Goal: Transaction & Acquisition: Purchase product/service

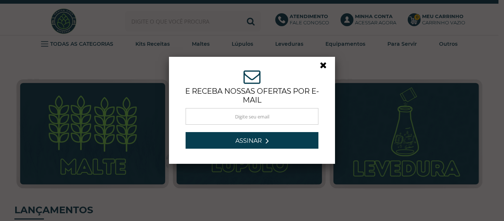
drag, startPoint x: 0, startPoint y: 0, endPoint x: 318, endPoint y: 62, distance: 324.2
click at [320, 62] on link at bounding box center [326, 67] width 13 height 13
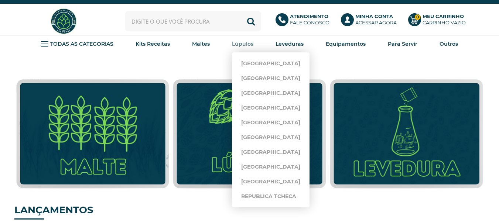
click at [244, 45] on strong "Lúpulos" at bounding box center [242, 44] width 21 height 7
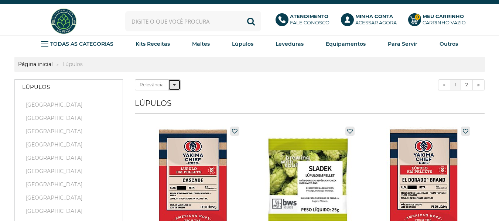
click at [172, 85] on button "Relevância" at bounding box center [174, 84] width 13 height 11
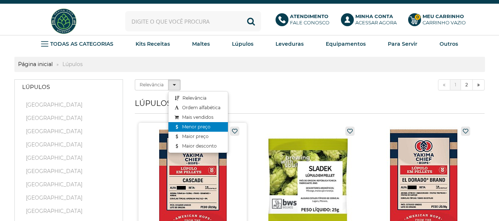
click at [188, 127] on link "Menor preço" at bounding box center [197, 127] width 59 height 10
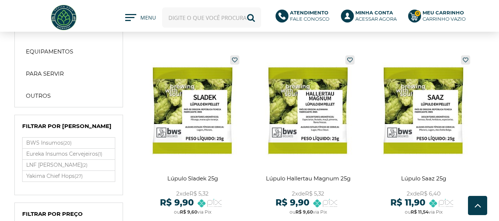
scroll to position [221, 0]
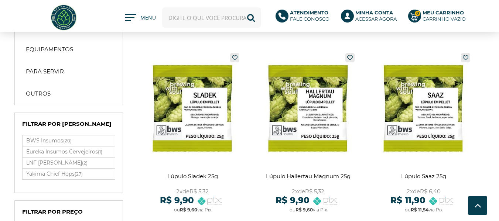
drag, startPoint x: 281, startPoint y: 1, endPoint x: 482, endPoint y: 89, distance: 220.0
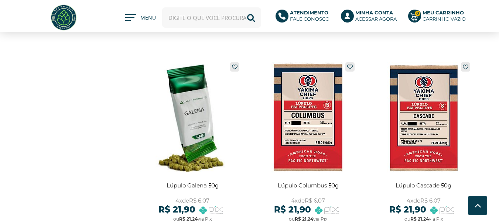
scroll to position [627, 0]
